Goal: Task Accomplishment & Management: Use online tool/utility

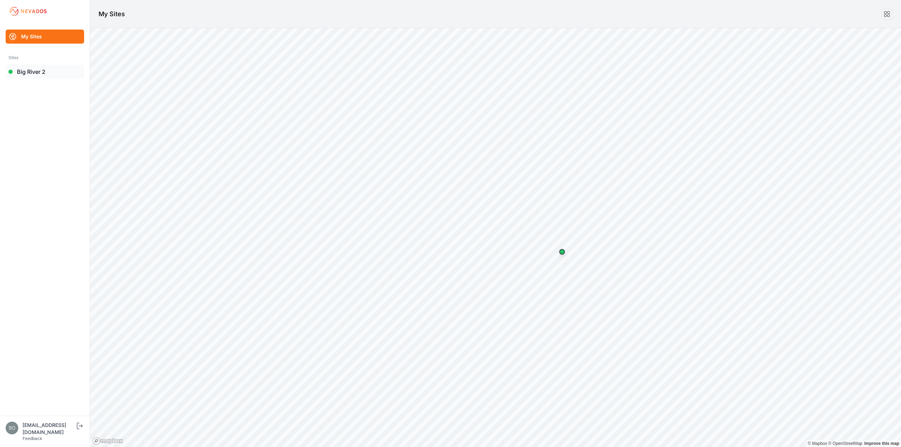
click at [33, 72] on link "Big River 2" at bounding box center [45, 72] width 79 height 14
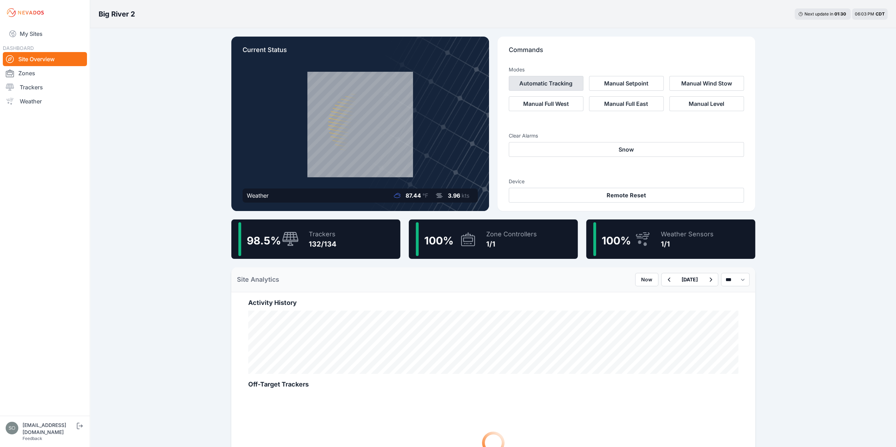
click at [559, 83] on button "Automatic Tracking" at bounding box center [546, 83] width 75 height 15
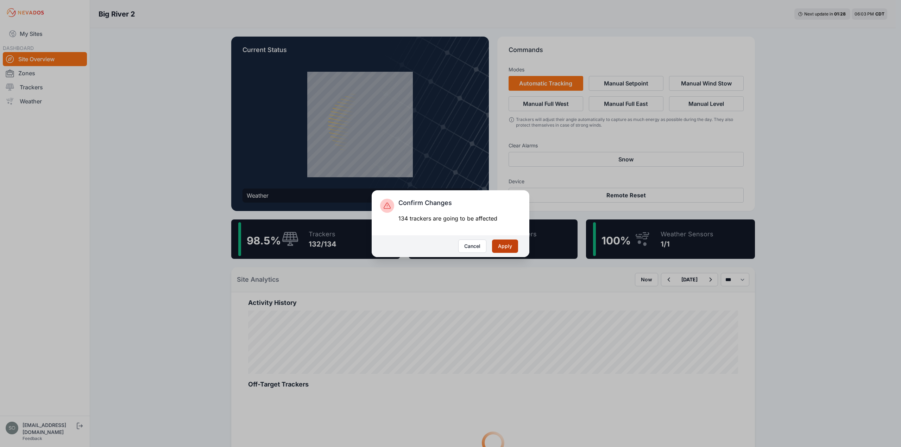
click at [503, 250] on button "Apply" at bounding box center [505, 246] width 26 height 13
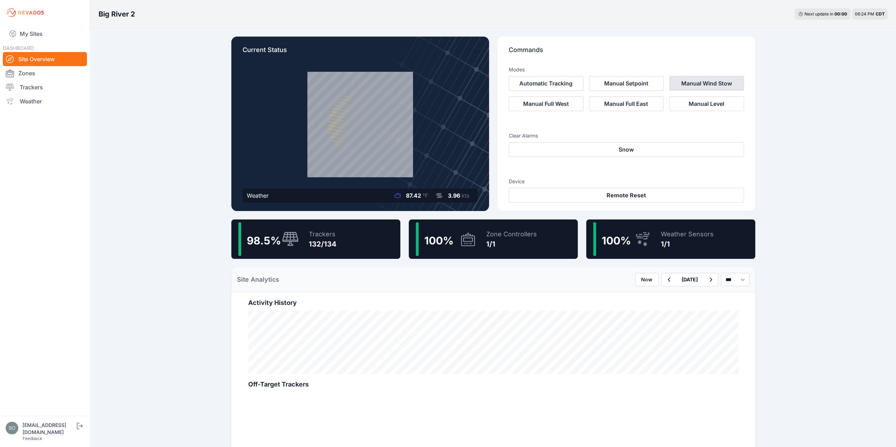
click at [724, 81] on button "Manual Wind Stow" at bounding box center [706, 83] width 75 height 15
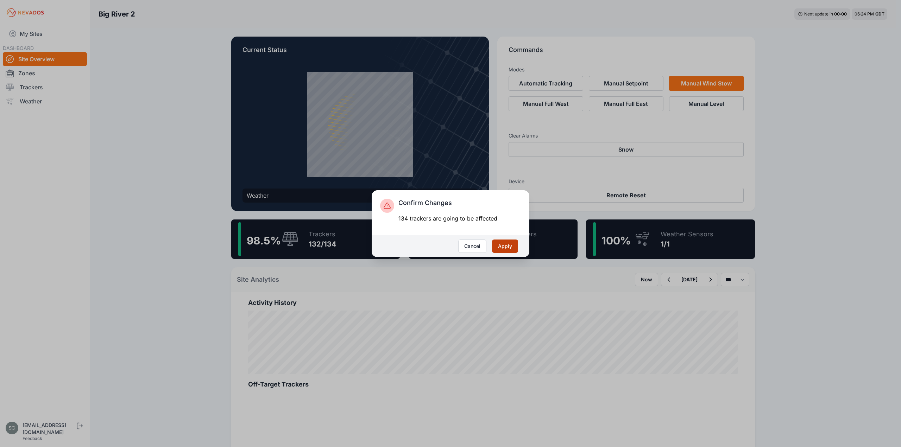
click at [510, 247] on button "Apply" at bounding box center [505, 246] width 26 height 13
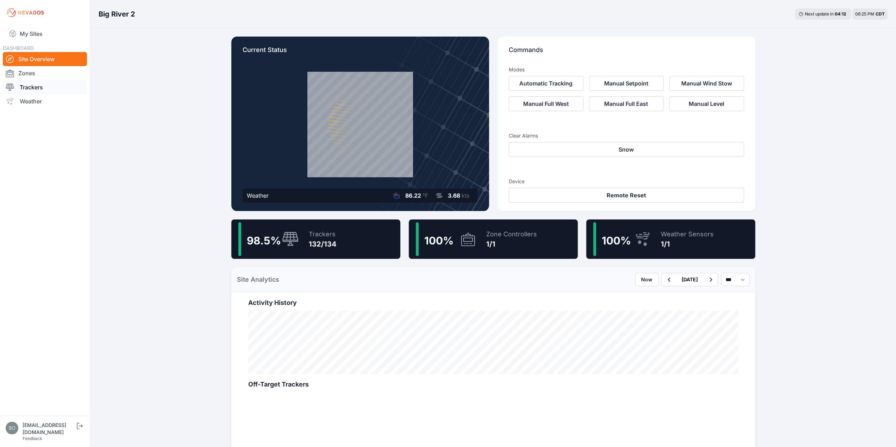
click at [37, 89] on link "Trackers" at bounding box center [45, 87] width 84 height 14
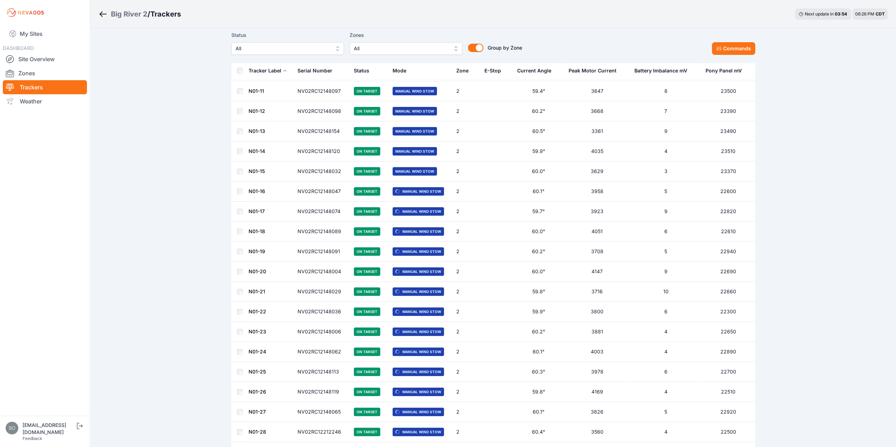
scroll to position [211, 0]
